Goal: Find specific page/section: Find specific page/section

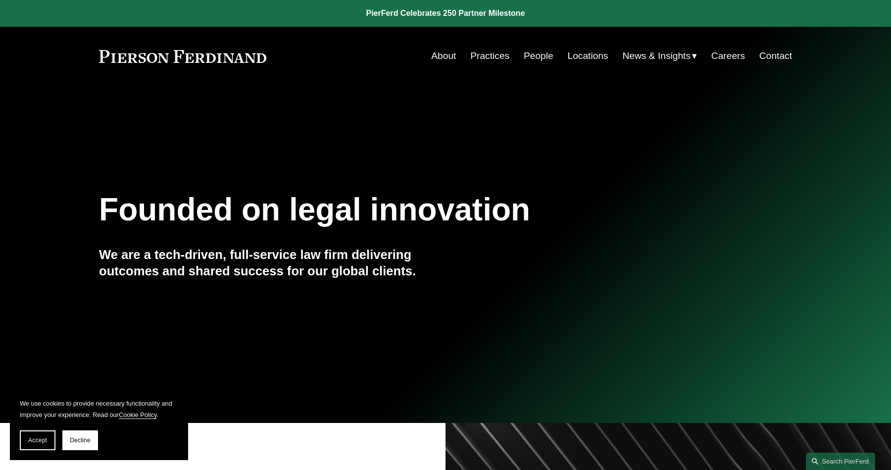
click at [567, 60] on link "Locations" at bounding box center [587, 56] width 41 height 19
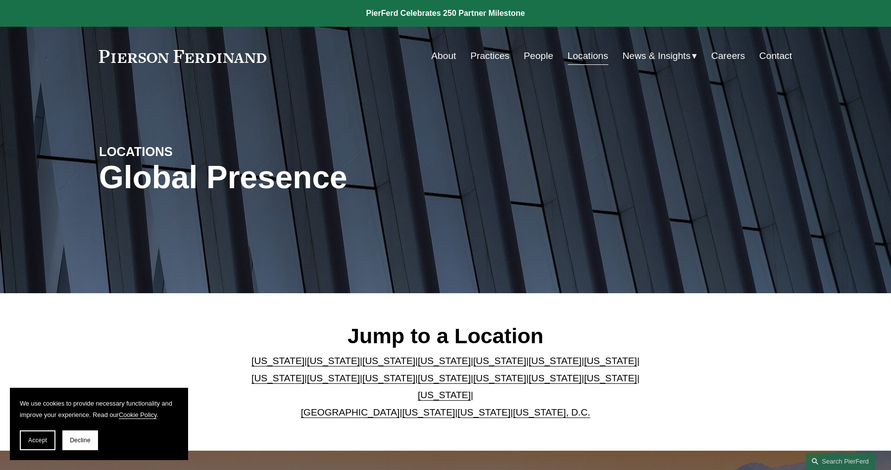
click at [526, 59] on link "People" at bounding box center [538, 56] width 30 height 19
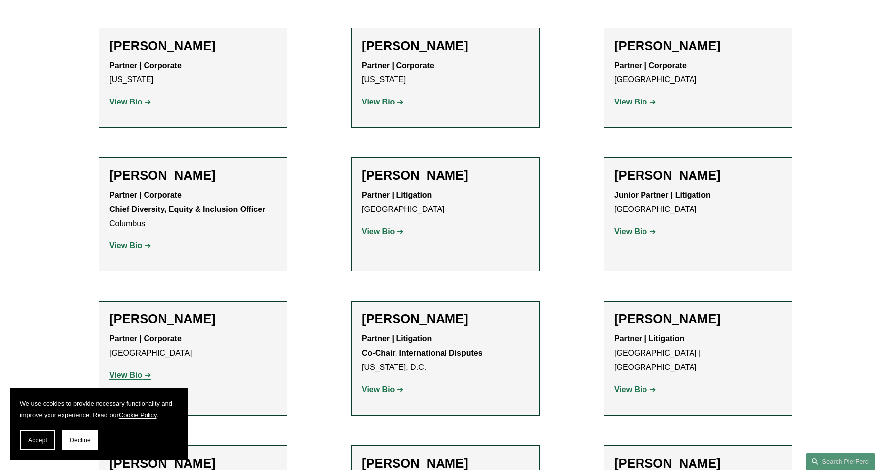
scroll to position [1556, 0]
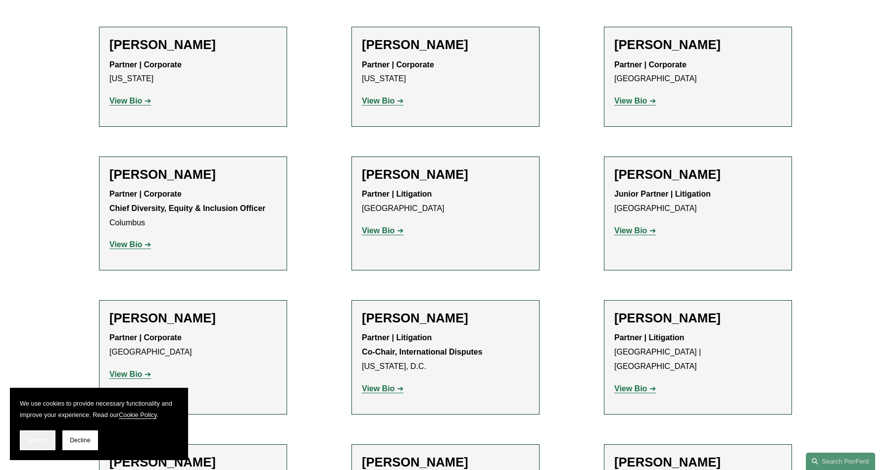
click at [43, 435] on button "Accept" at bounding box center [38, 440] width 36 height 20
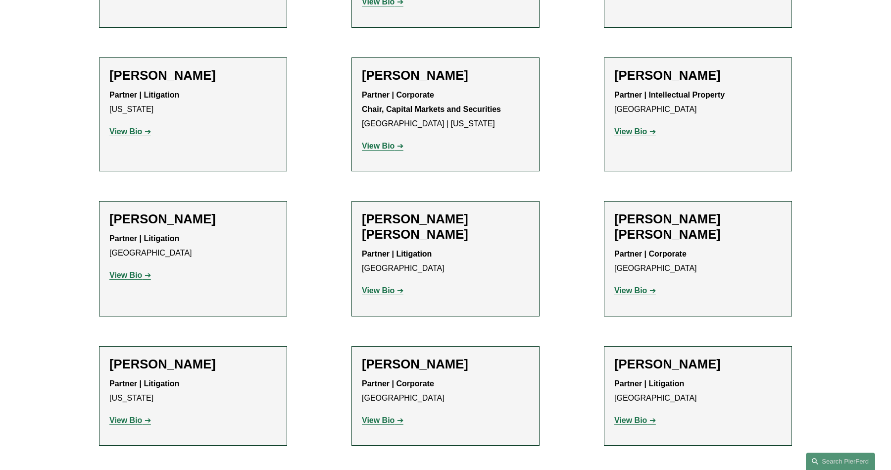
scroll to position [5043, 0]
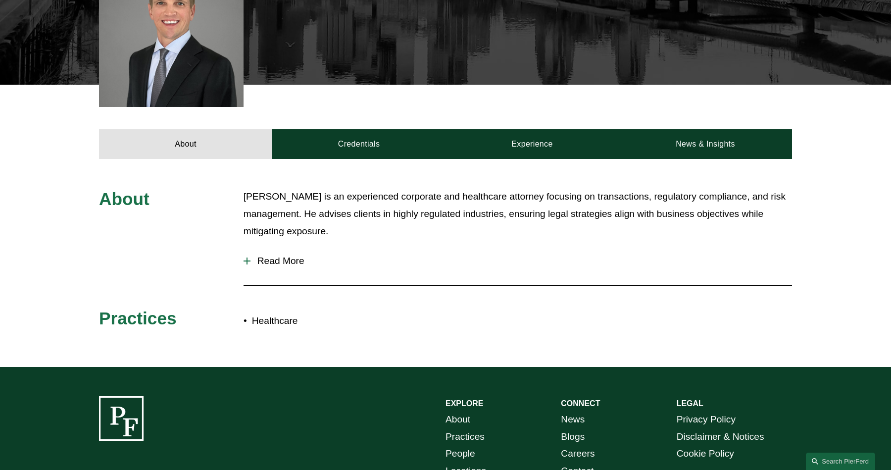
scroll to position [322, 0]
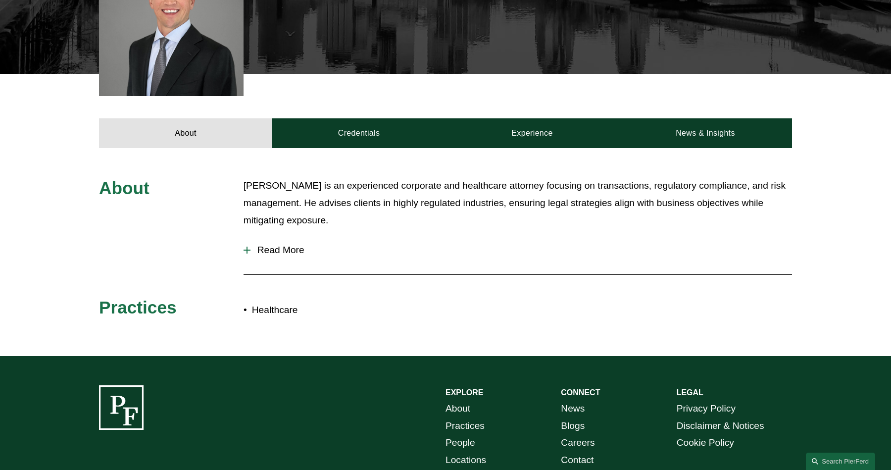
click at [252, 244] on span "Read More" at bounding box center [520, 249] width 541 height 11
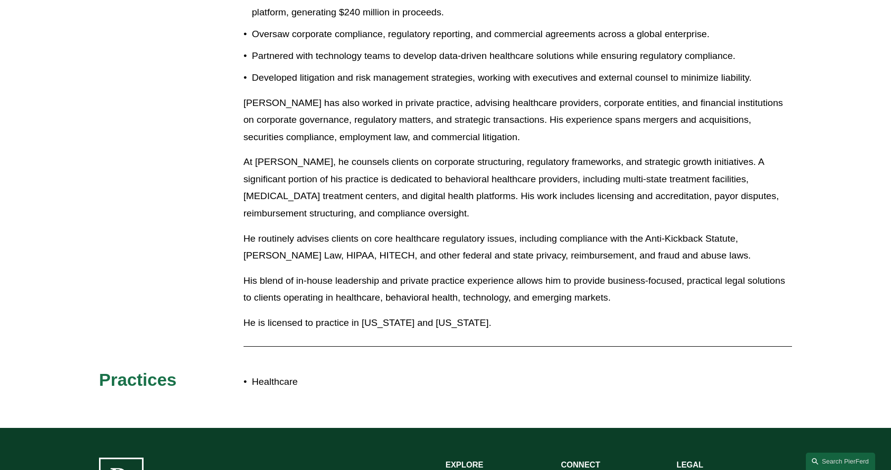
scroll to position [664, 0]
